Goal: Task Accomplishment & Management: Use online tool/utility

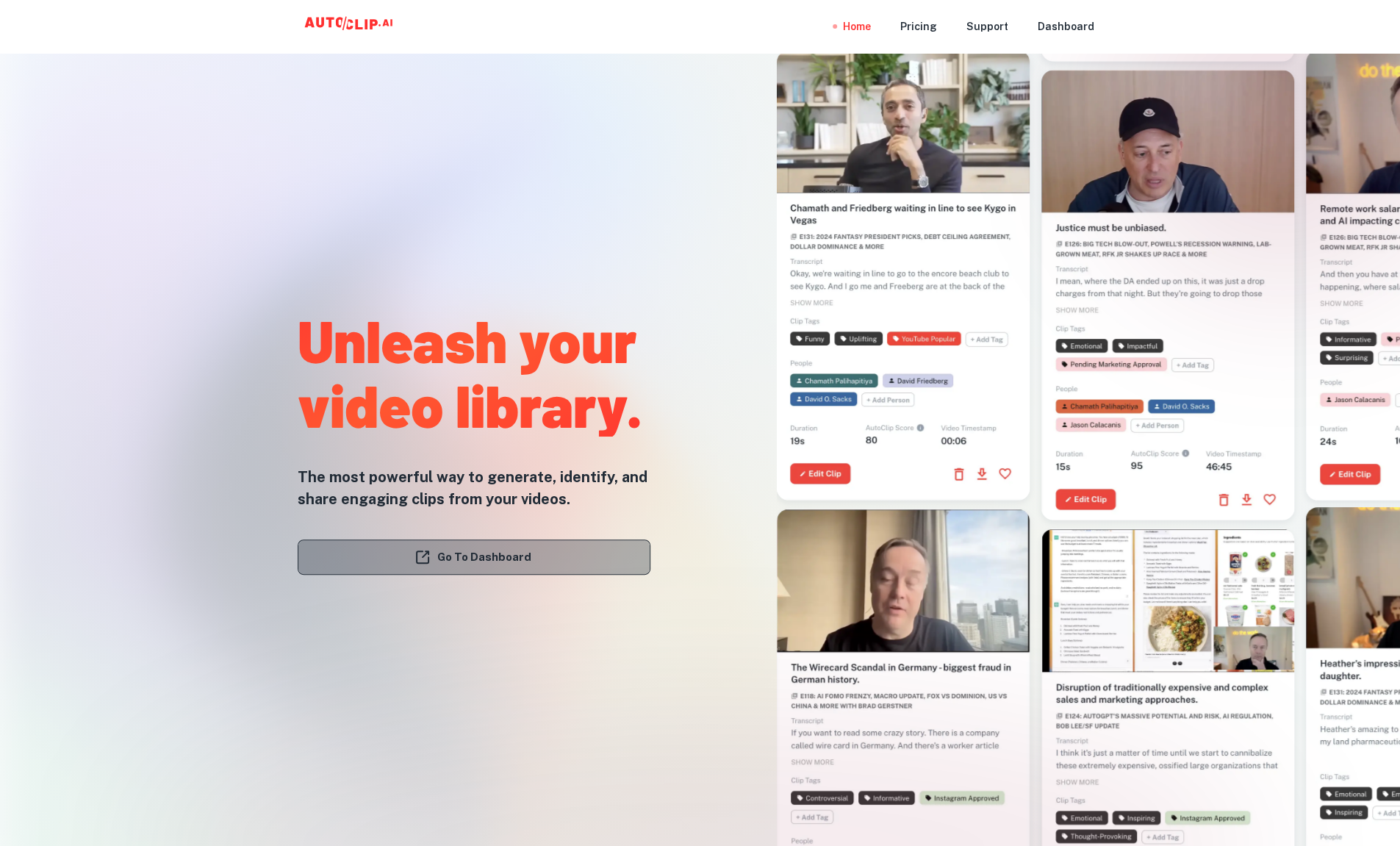
click at [499, 565] on link "Go To Dashboard" at bounding box center [474, 558] width 352 height 36
